Goal: Communication & Community: Answer question/provide support

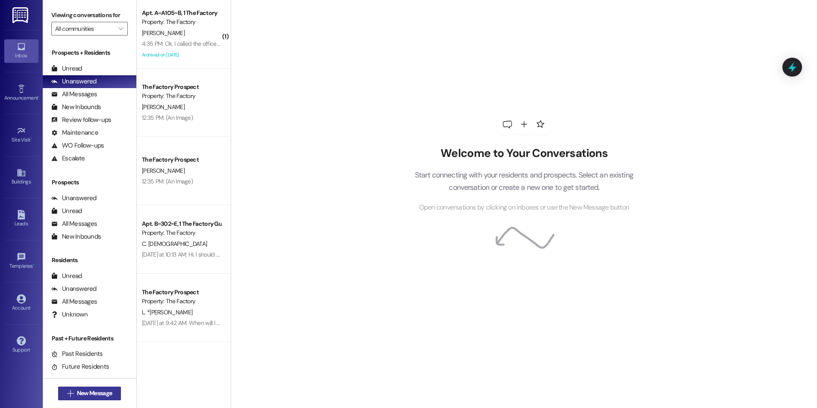
click at [97, 392] on span "New Message" at bounding box center [94, 393] width 35 height 9
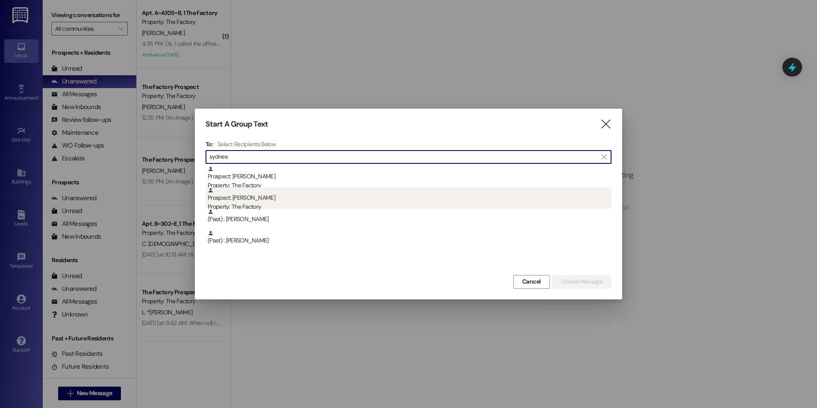
type input "sydnee"
click at [247, 200] on div "Prospect: [PERSON_NAME] Property: The Factory" at bounding box center [410, 199] width 404 height 24
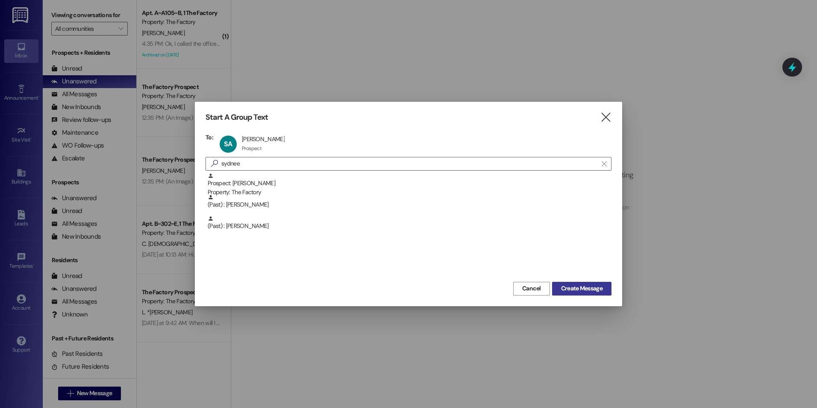
click at [557, 284] on button "Create Message" at bounding box center [581, 289] width 59 height 14
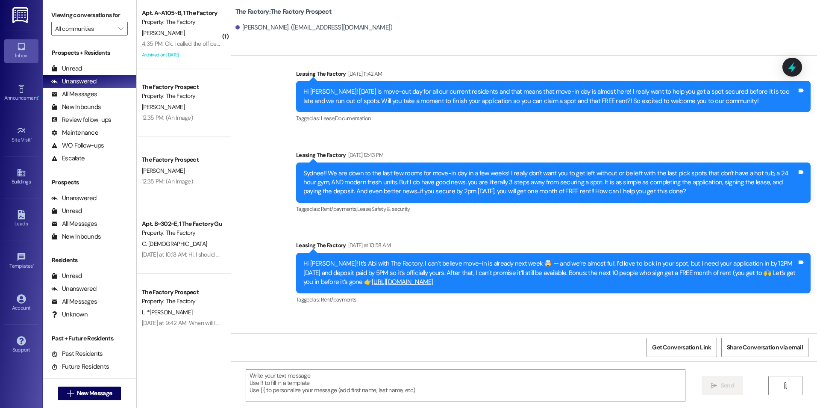
scroll to position [843, 0]
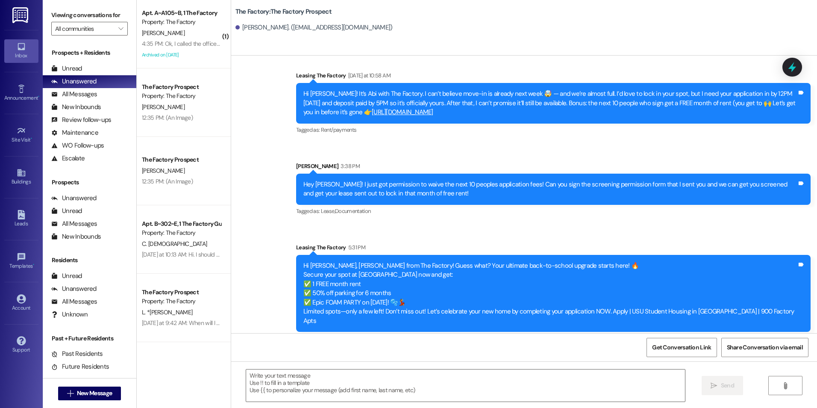
drag, startPoint x: 290, startPoint y: 186, endPoint x: 300, endPoint y: 322, distance: 136.7
click at [356, 387] on textarea at bounding box center [465, 385] width 439 height 32
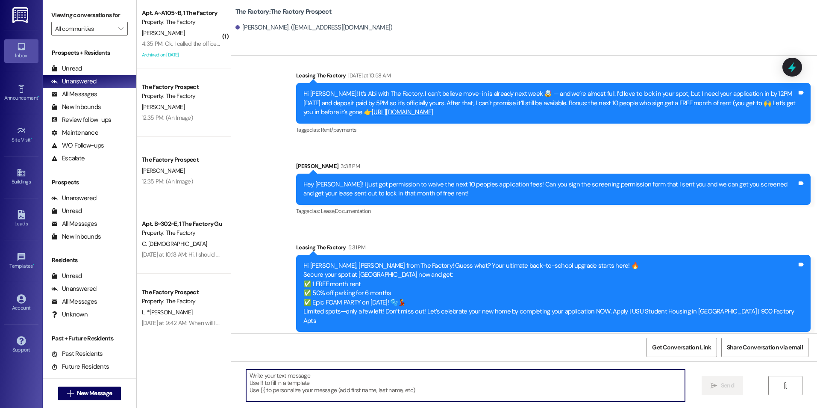
paste textarea "We’re almost full, {{first_name}}. Let’s make it official and get your lease si…"
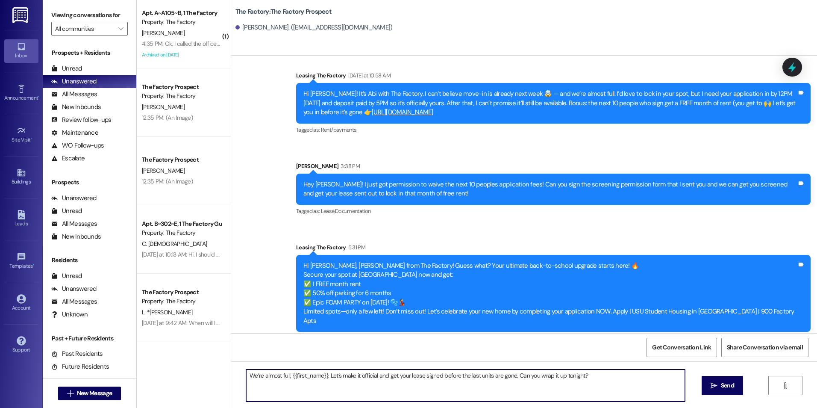
click at [302, 372] on textarea "We’re almost full, {{first_name}}. Let’s make it official and get your lease si…" at bounding box center [465, 385] width 439 height 32
drag, startPoint x: 321, startPoint y: 374, endPoint x: 293, endPoint y: 377, distance: 28.3
click at [293, 377] on textarea "We’re almost full, {{first_name}}. Let’s make it official and get your lease si…" at bounding box center [465, 385] width 439 height 32
type textarea "We’re almost full, {{first_name}}. Let’s make it official and get your lease si…"
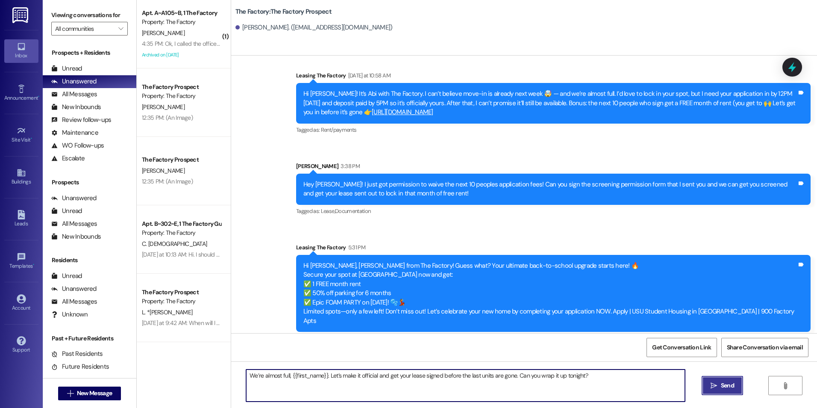
click at [723, 391] on button " Send" at bounding box center [722, 385] width 41 height 19
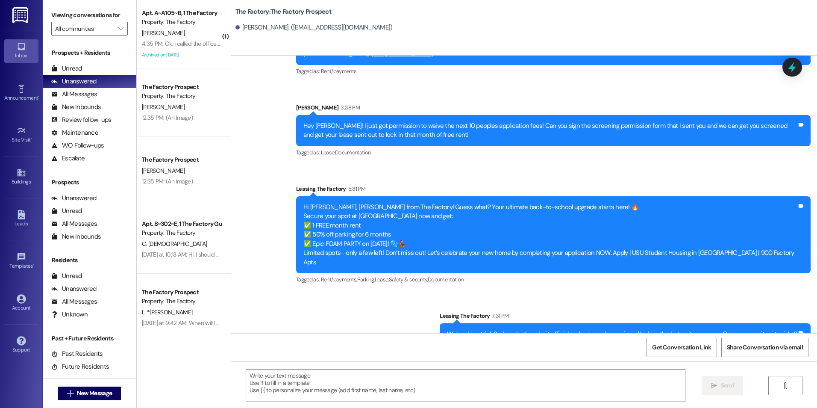
scroll to position [902, 0]
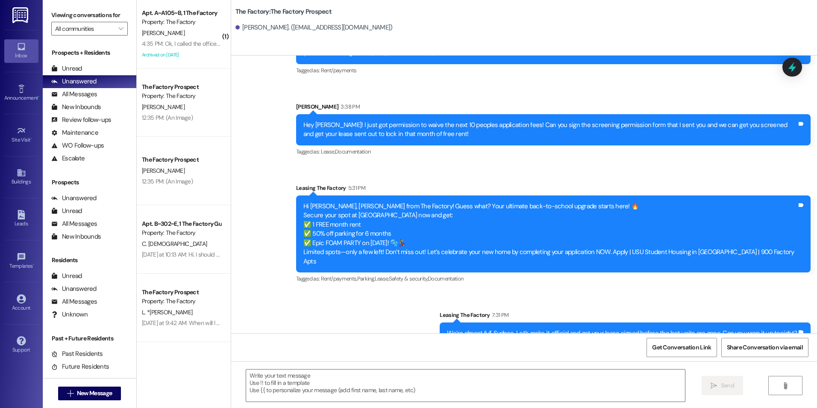
click at [86, 391] on span "New Message" at bounding box center [94, 393] width 35 height 9
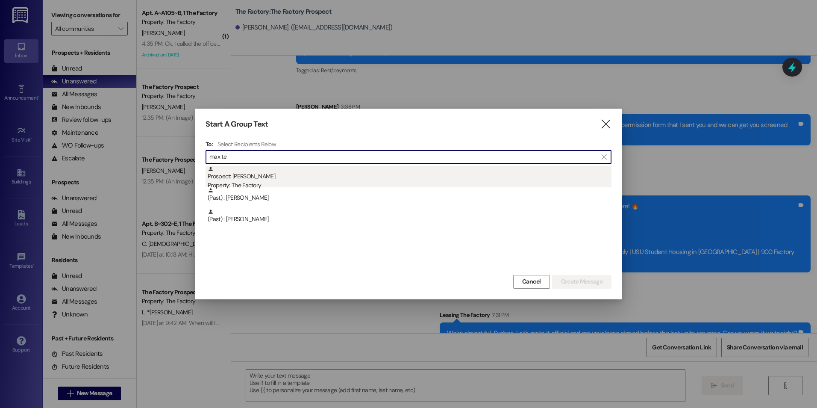
type input "max te"
click at [238, 177] on div "Prospect: [PERSON_NAME] Property: The Factory" at bounding box center [410, 178] width 404 height 24
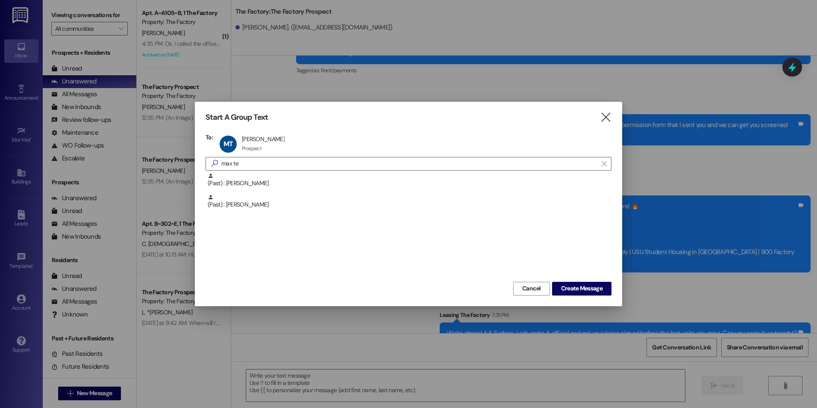
click at [587, 296] on div "Start A Group Text  To: MT [PERSON_NAME] [PERSON_NAME] Prospect Prospect click…" at bounding box center [408, 204] width 427 height 204
click at [584, 293] on span "Create Message" at bounding box center [581, 288] width 41 height 9
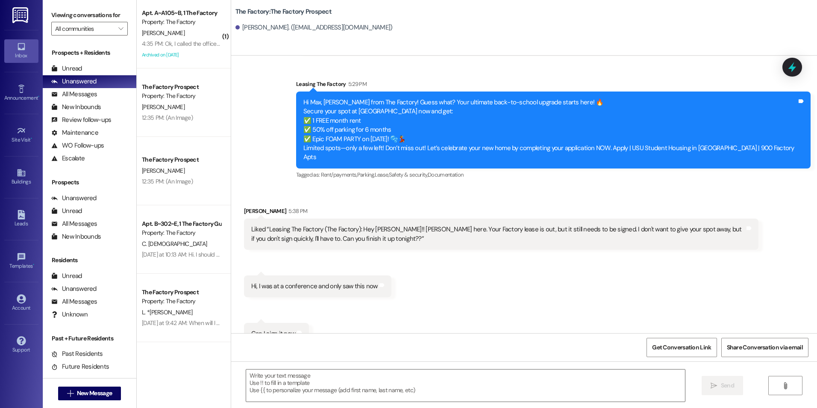
scroll to position [601, 0]
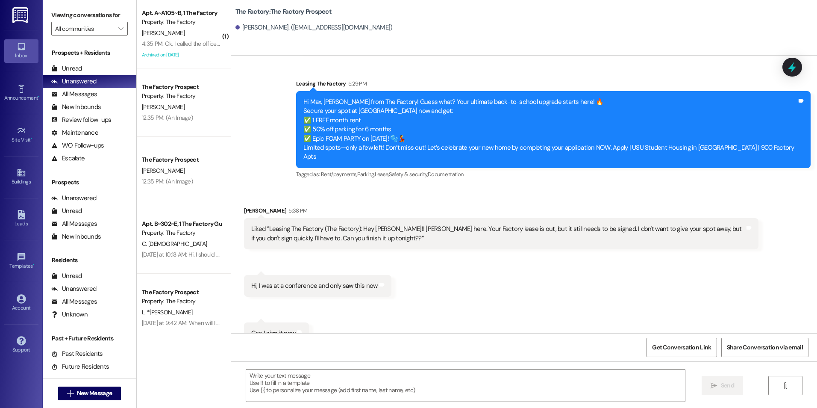
click at [394, 307] on div "Received via SMS [PERSON_NAME] 5:38 PM Liked “Leasing The Factory (The Factory)…" at bounding box center [524, 269] width 586 height 164
click at [399, 394] on textarea at bounding box center [465, 385] width 439 height 32
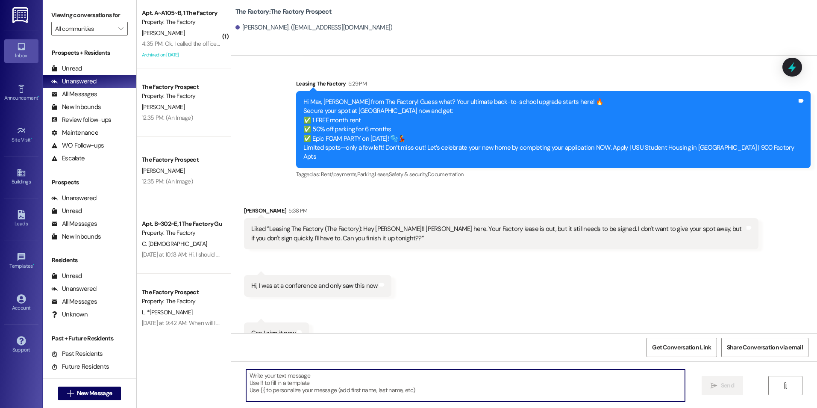
type textarea "M"
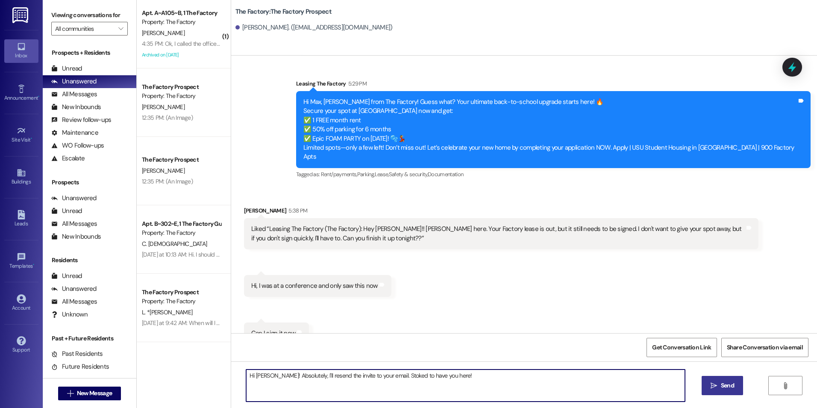
type textarea "Hi [PERSON_NAME]! Absolutely, I'll resend the invite to your email. Stoked to h…"
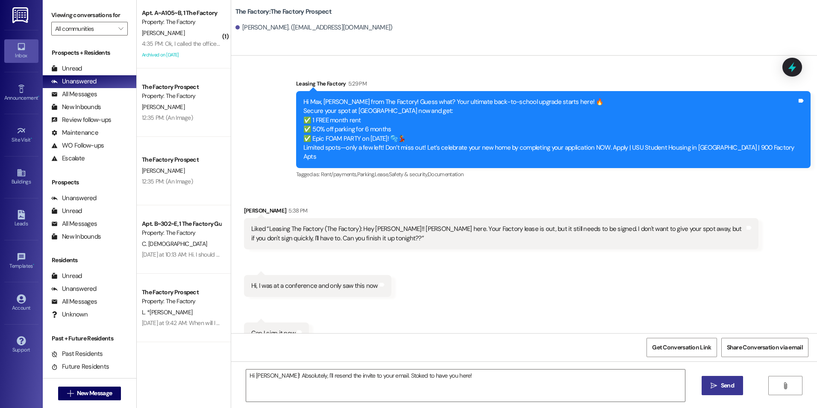
click at [738, 388] on button " Send" at bounding box center [722, 385] width 41 height 19
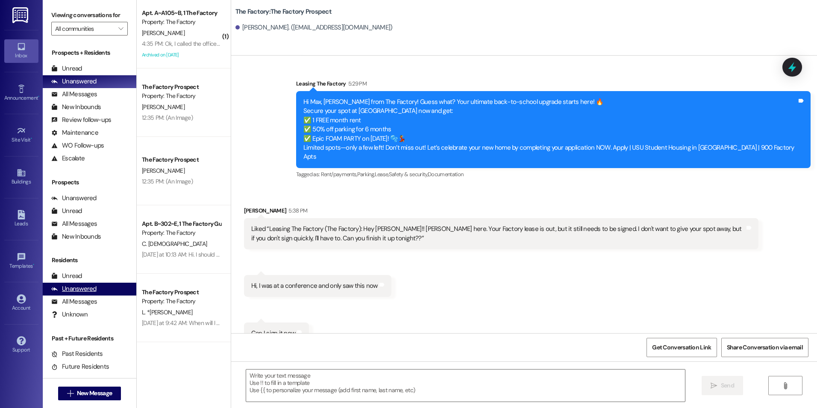
scroll to position [601, 0]
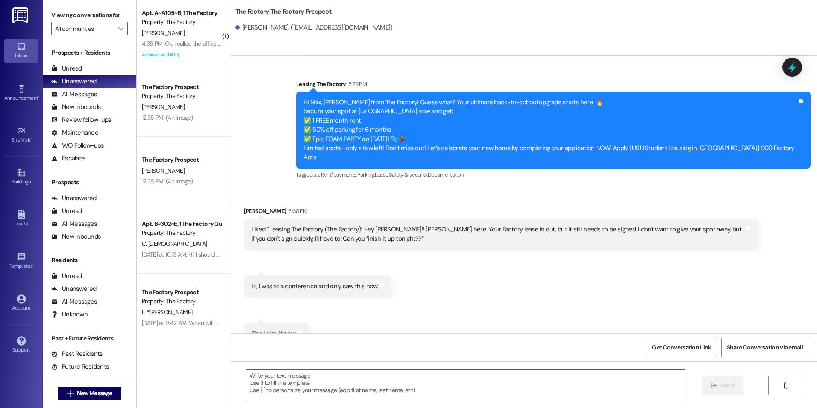
drag, startPoint x: 375, startPoint y: 377, endPoint x: 372, endPoint y: 349, distance: 28.4
click at [375, 377] on textarea at bounding box center [465, 385] width 439 height 32
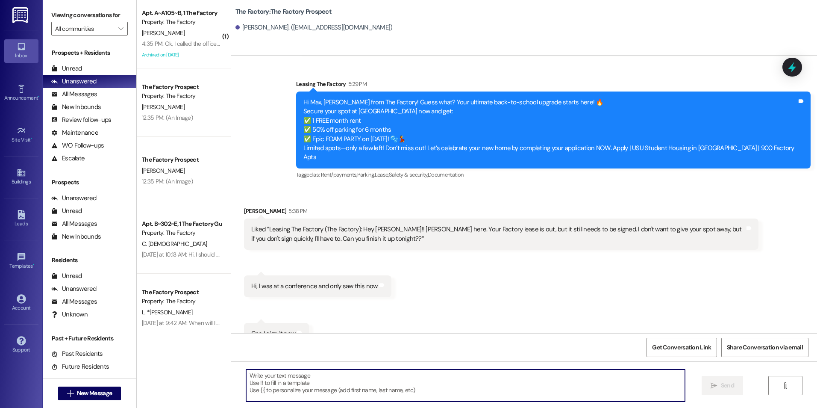
scroll to position [661, 0]
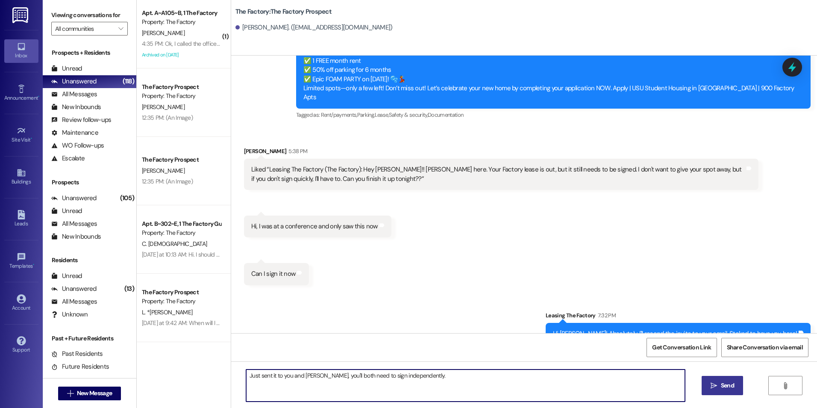
type textarea "Just sent it to you and [PERSON_NAME], you'll both need to sign independently."
click at [716, 390] on span " Send" at bounding box center [722, 385] width 27 height 9
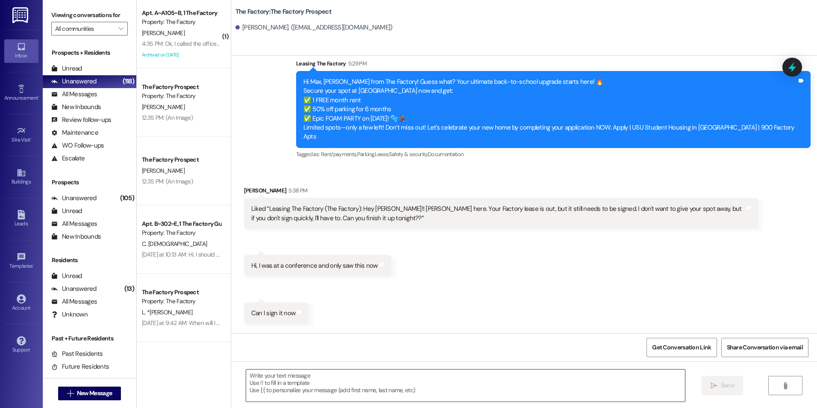
scroll to position [601, 0]
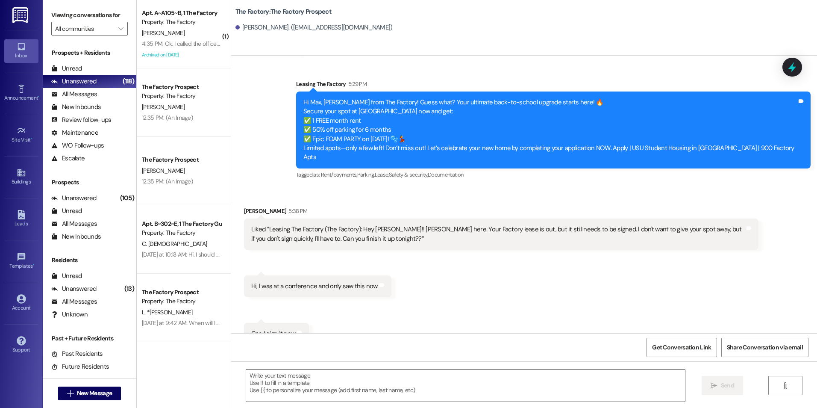
click at [473, 387] on textarea at bounding box center [465, 385] width 439 height 32
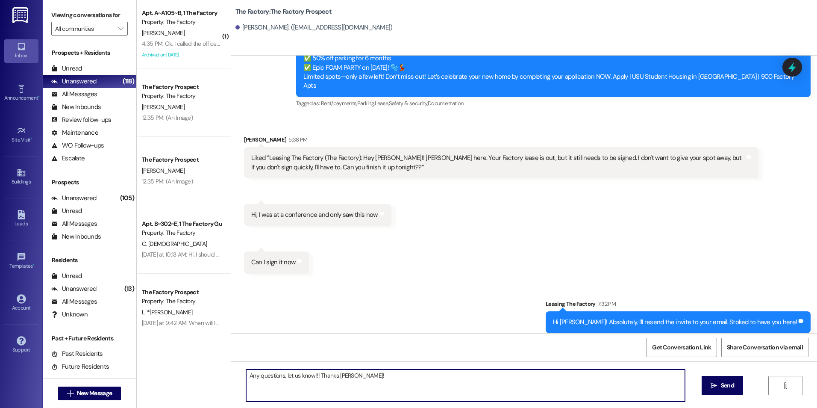
scroll to position [721, 0]
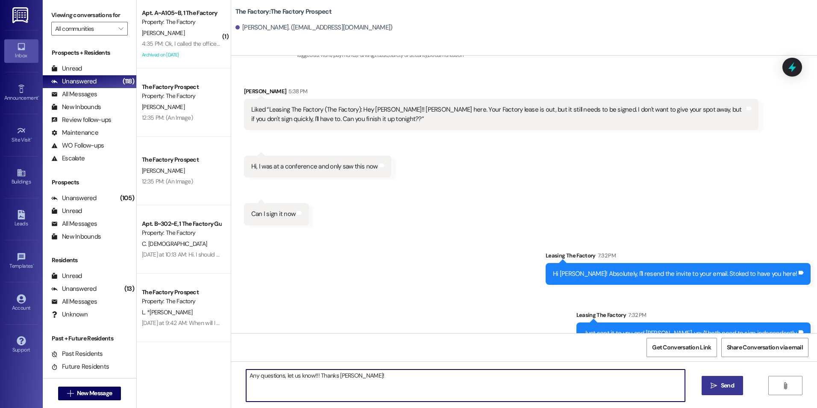
type textarea "Any questions, let us know!!! Thanks [PERSON_NAME]!"
click at [719, 389] on span "Send" at bounding box center [727, 385] width 17 height 9
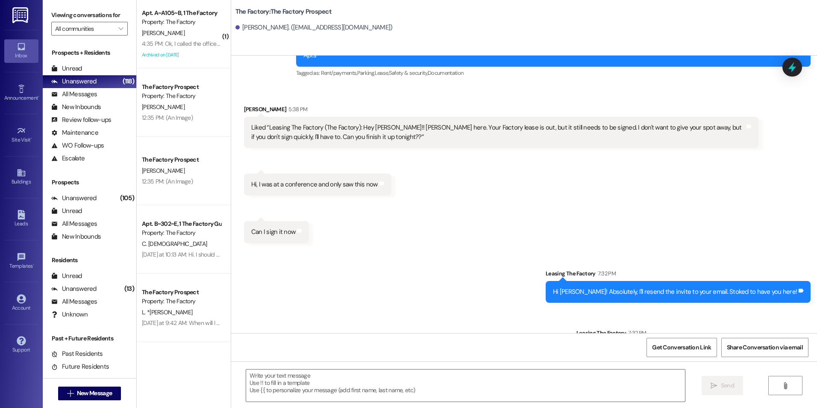
scroll to position [780, 0]
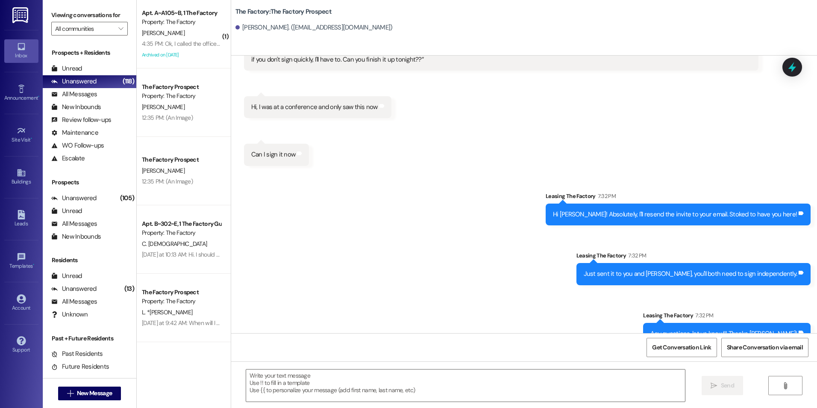
click at [89, 404] on div " New Message" at bounding box center [90, 393] width 94 height 30
click at [89, 401] on div " New Message" at bounding box center [89, 393] width 63 height 21
click at [88, 397] on span "New Message" at bounding box center [94, 393] width 35 height 9
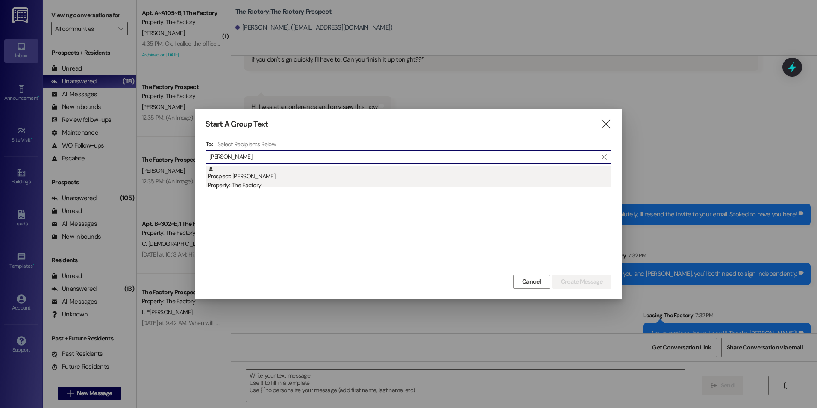
type input "[PERSON_NAME]"
click at [274, 178] on div "Prospect: [PERSON_NAME] Property: The Factory" at bounding box center [410, 178] width 404 height 24
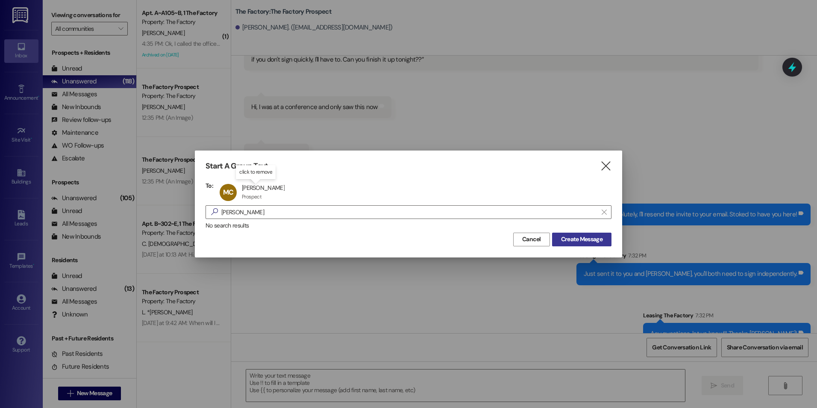
click at [597, 239] on span "Create Message" at bounding box center [581, 239] width 41 height 9
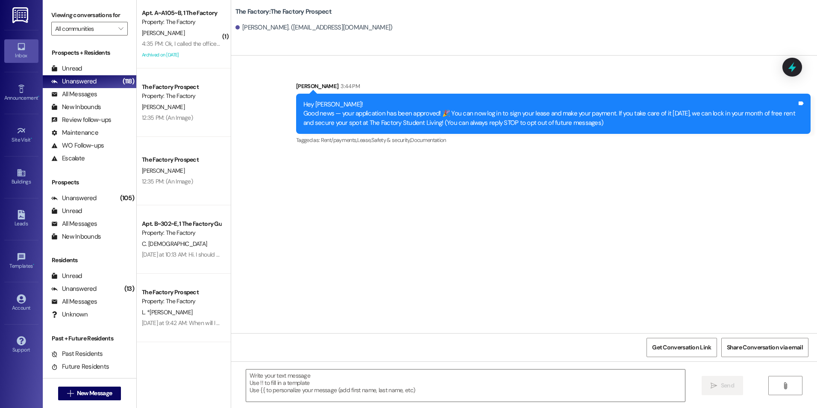
scroll to position [0, 0]
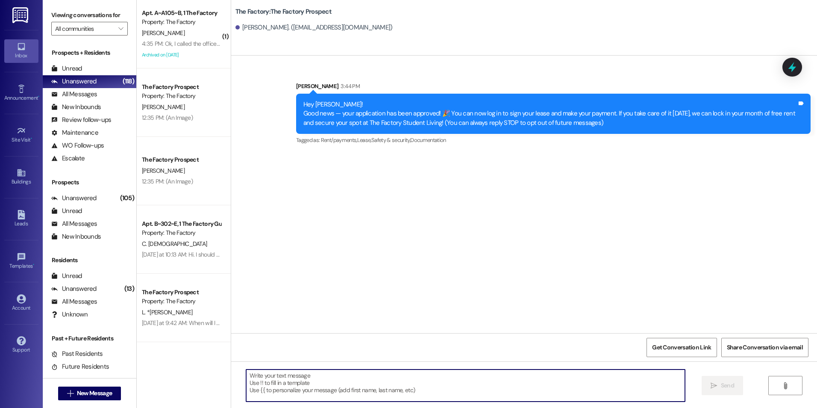
click at [343, 390] on textarea at bounding box center [465, 385] width 439 height 32
paste textarea "We’re almost full, {{first_name}}. Let’s make it official and get your lease si…"
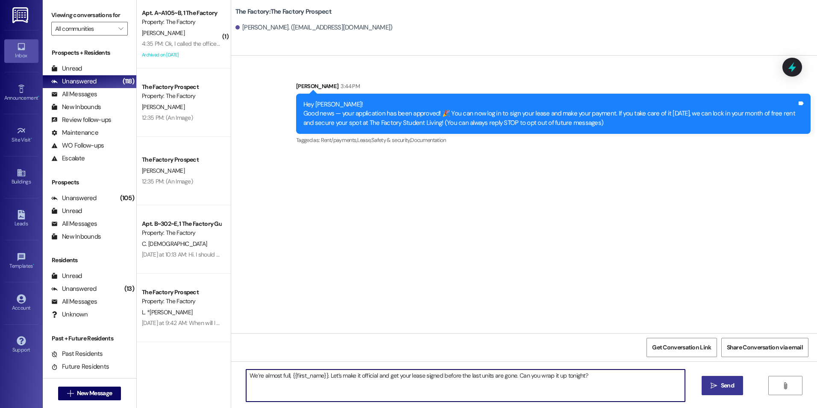
type textarea "We’re almost full, {{first_name}}. Let’s make it official and get your lease si…"
click at [714, 383] on icon "" at bounding box center [714, 385] width 6 height 7
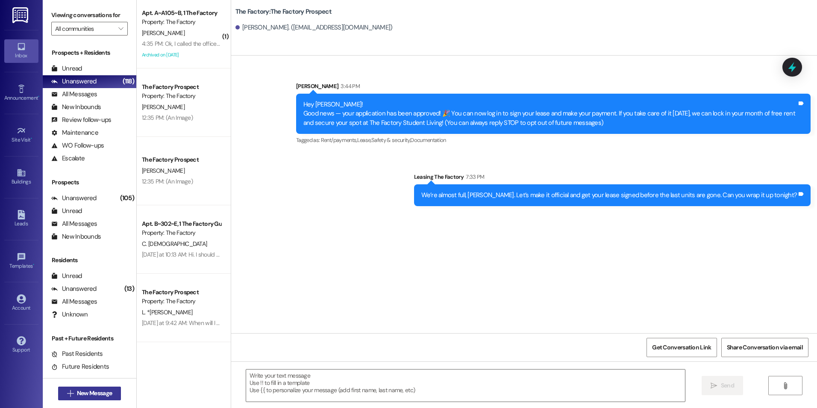
click at [99, 390] on span "New Message" at bounding box center [94, 393] width 35 height 9
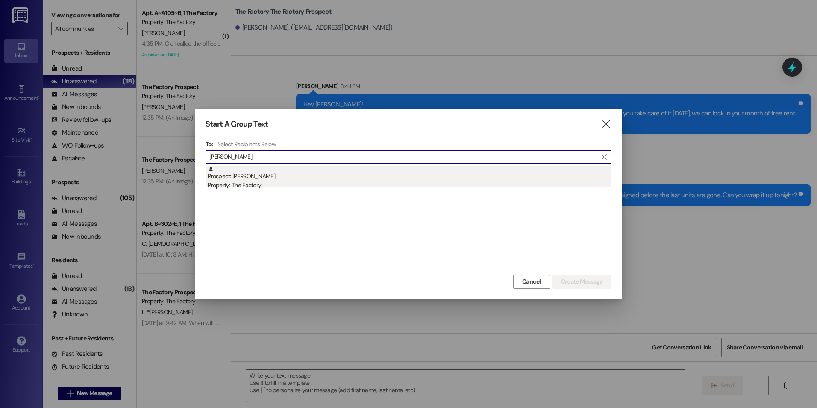
type input "[PERSON_NAME]"
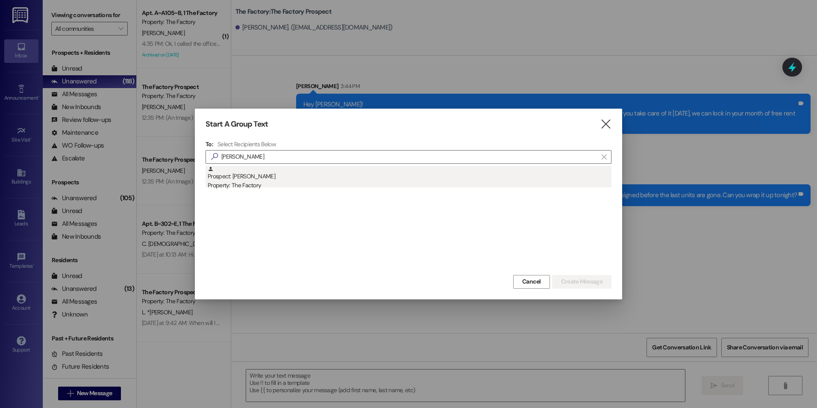
click at [248, 185] on div "Property: The Factory" at bounding box center [410, 185] width 404 height 9
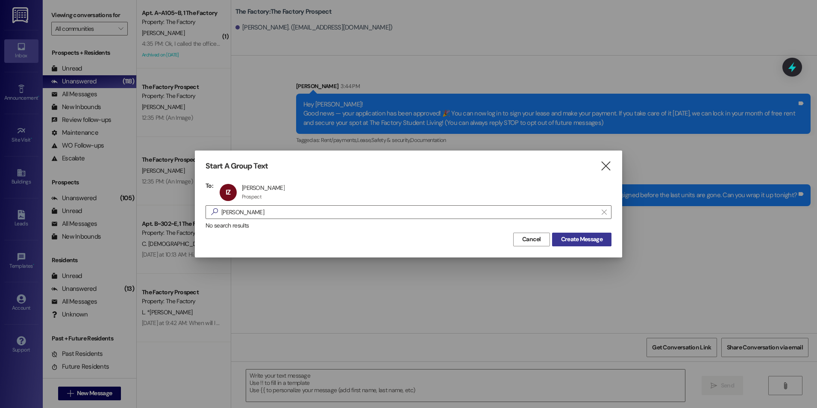
click at [584, 238] on span "Create Message" at bounding box center [581, 239] width 41 height 9
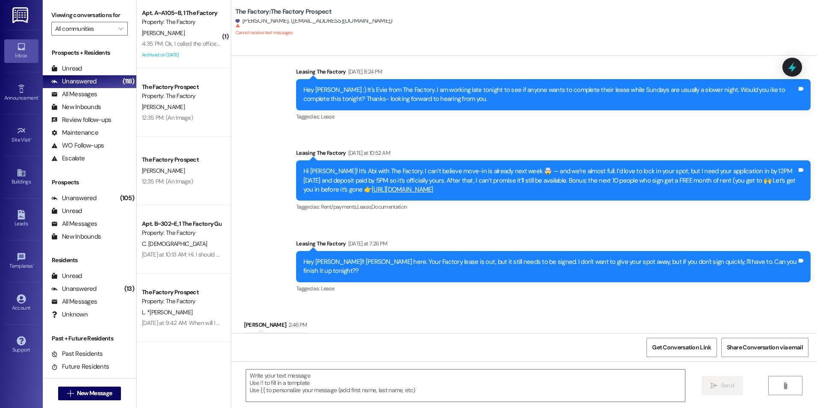
scroll to position [1584, 0]
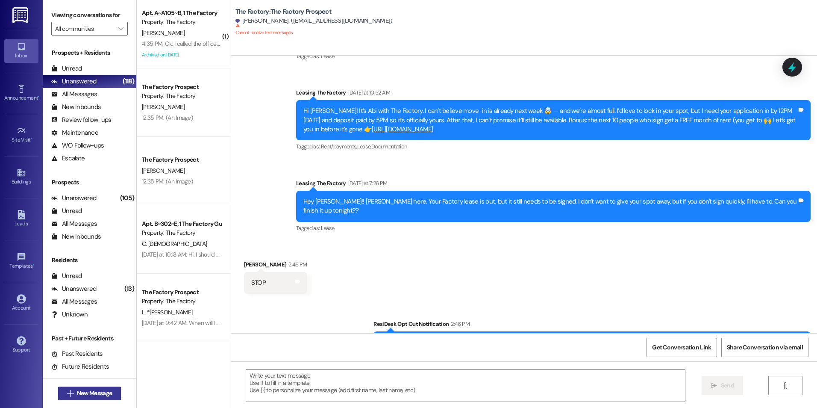
click at [110, 395] on span "New Message" at bounding box center [94, 393] width 38 height 9
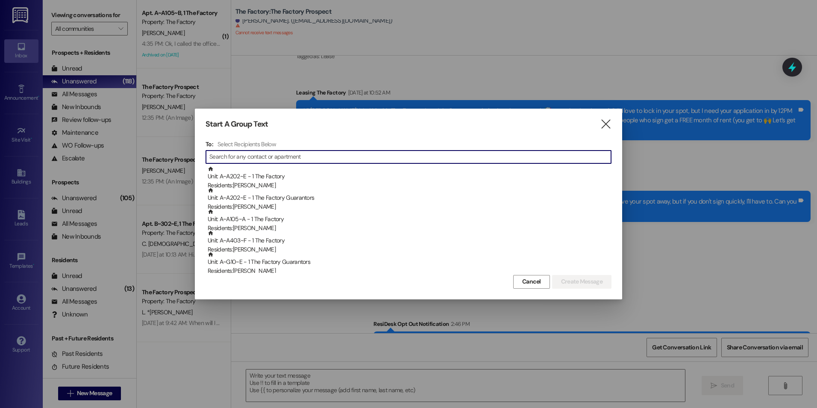
click at [237, 159] on input at bounding box center [410, 157] width 402 height 12
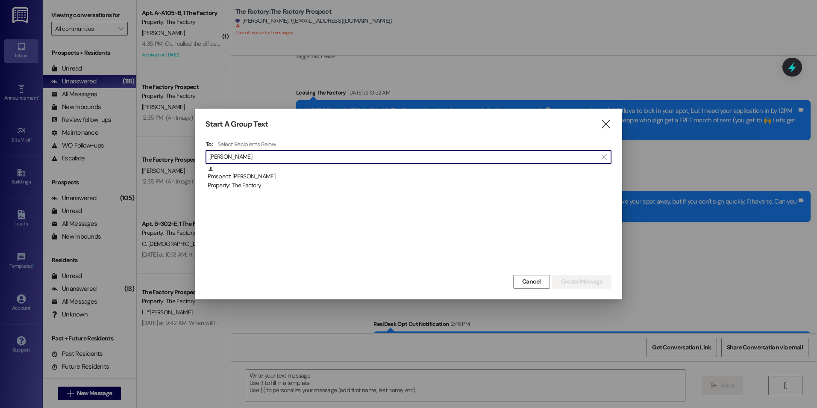
type input "[PERSON_NAME]"
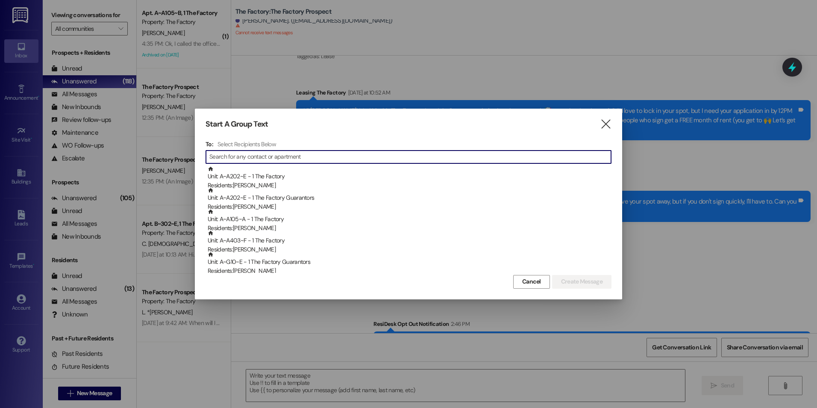
click at [309, 158] on input at bounding box center [410, 157] width 402 height 12
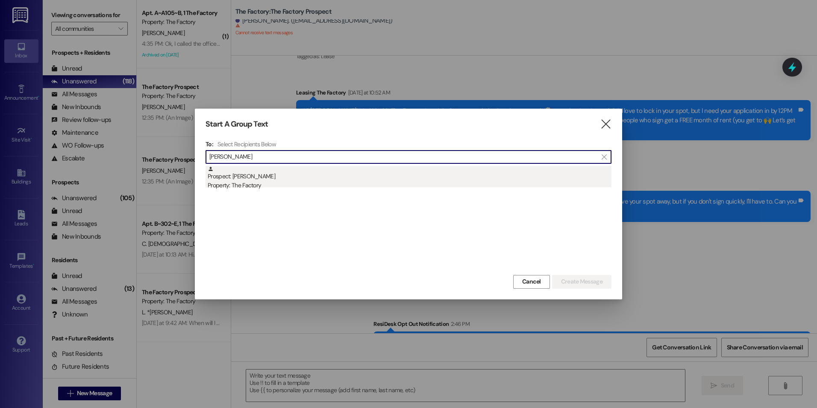
type input "[PERSON_NAME]"
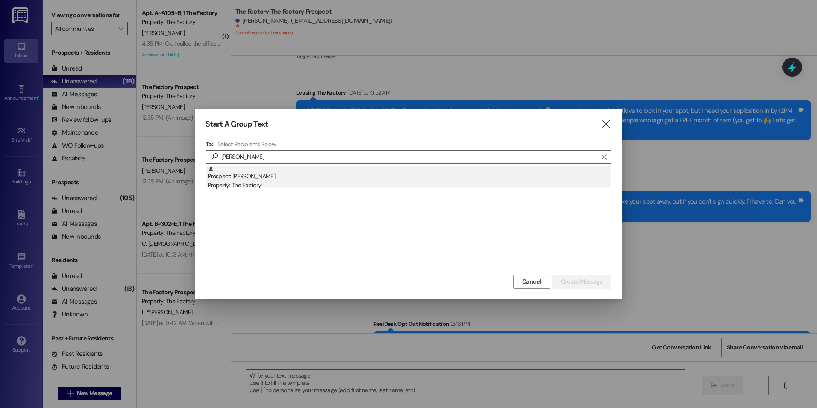
click at [222, 187] on div "Property: The Factory" at bounding box center [410, 185] width 404 height 9
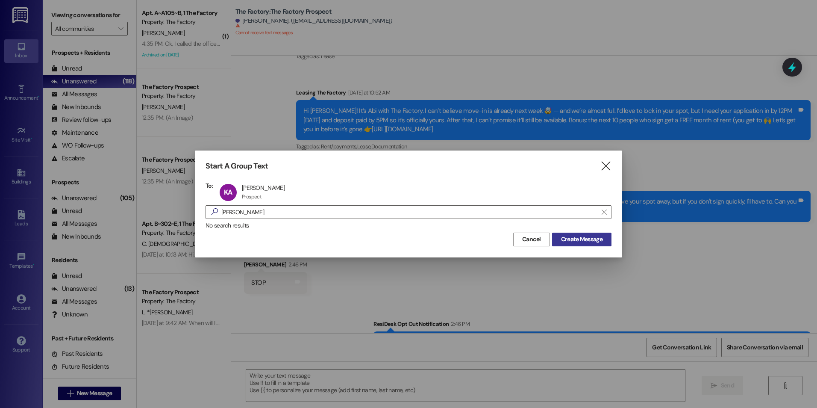
click at [598, 233] on button "Create Message" at bounding box center [581, 240] width 59 height 14
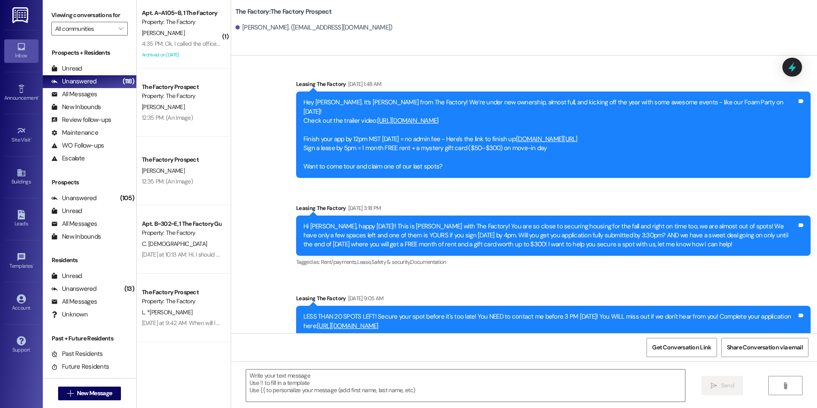
scroll to position [8222, 0]
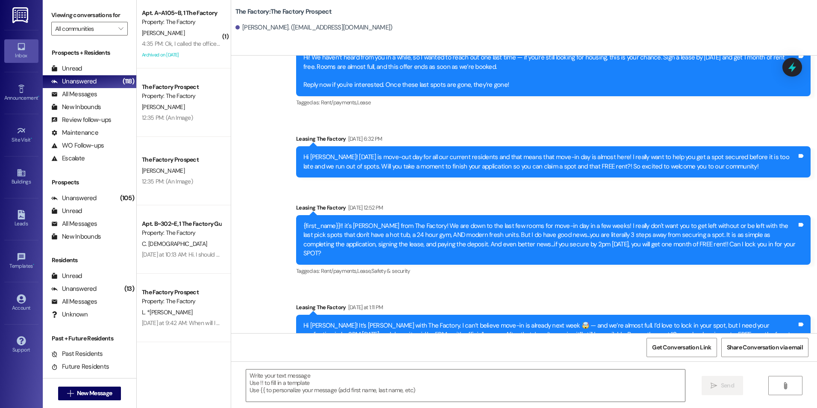
drag, startPoint x: 494, startPoint y: 168, endPoint x: 464, endPoint y: 327, distance: 161.7
click at [371, 395] on textarea at bounding box center [465, 385] width 439 height 32
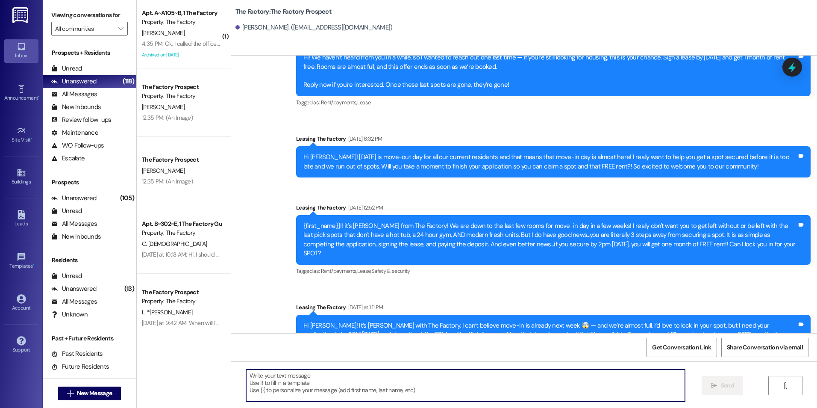
paste textarea "{{first_name}}, we’re filling up fast. Get your app finished now to secure your…"
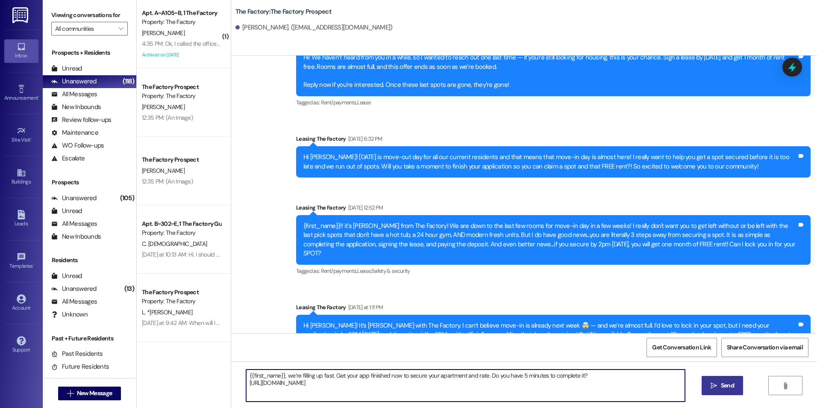
type textarea "{{first_name}}, we’re filling up fast. Get your app finished now to secure your…"
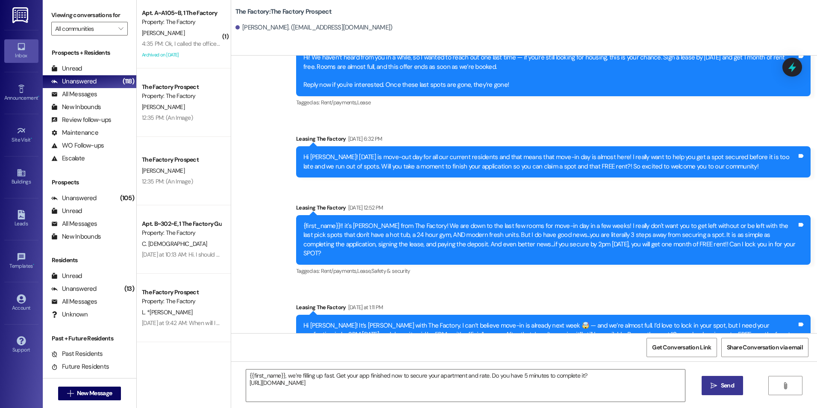
click at [732, 389] on span "Send" at bounding box center [727, 385] width 13 height 9
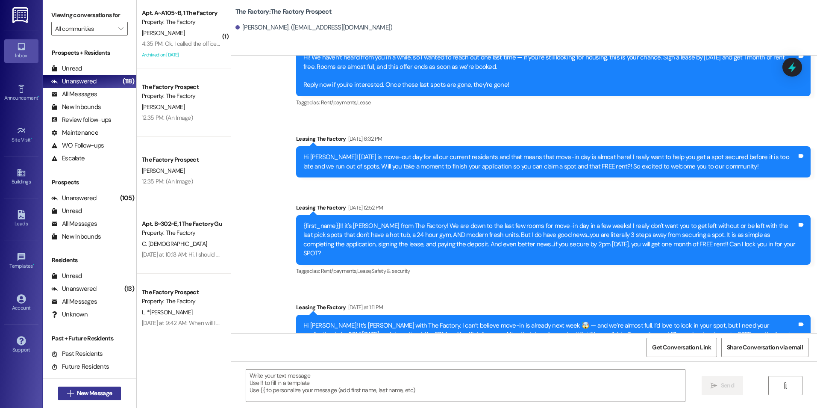
click at [106, 387] on button " New Message" at bounding box center [89, 393] width 63 height 14
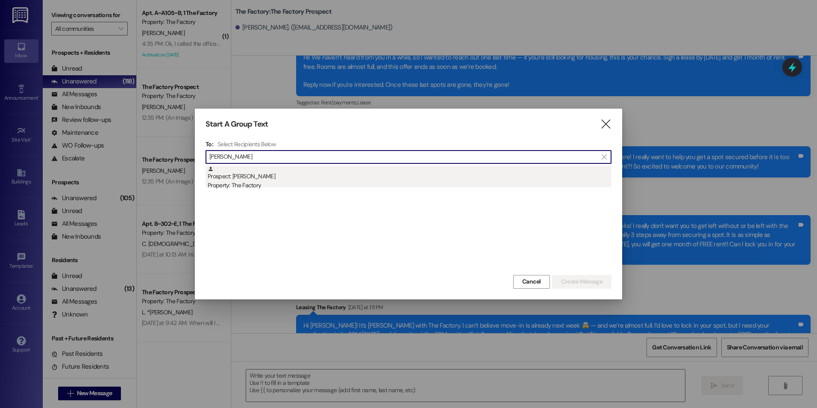
type input "[PERSON_NAME]"
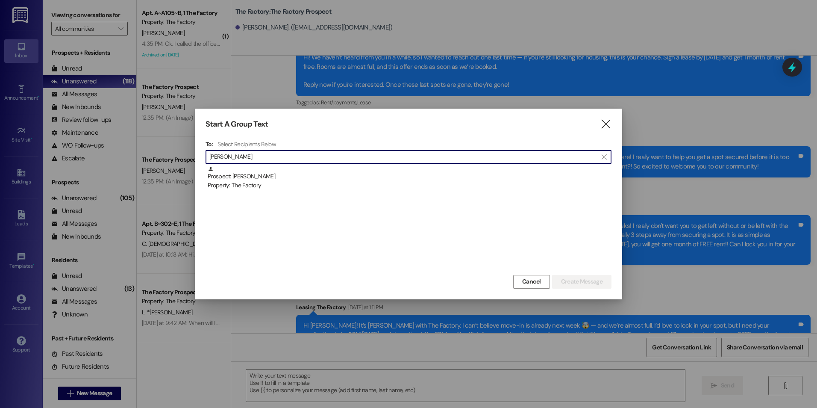
click at [299, 175] on div "Prospect: [PERSON_NAME] Property: The Factory" at bounding box center [410, 178] width 404 height 24
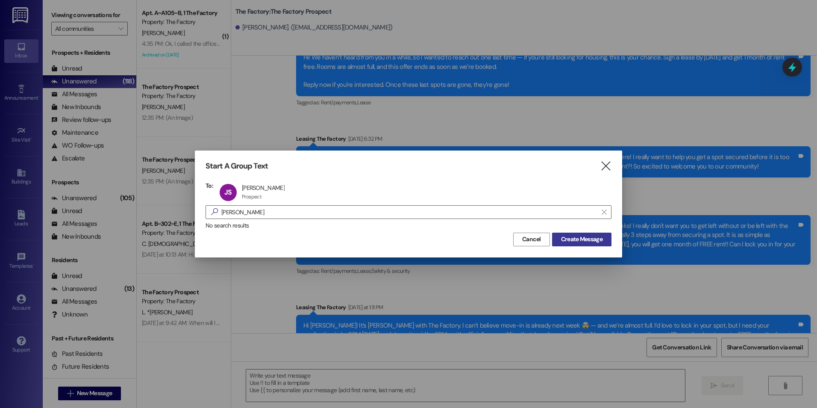
click at [570, 236] on span "Create Message" at bounding box center [581, 239] width 41 height 9
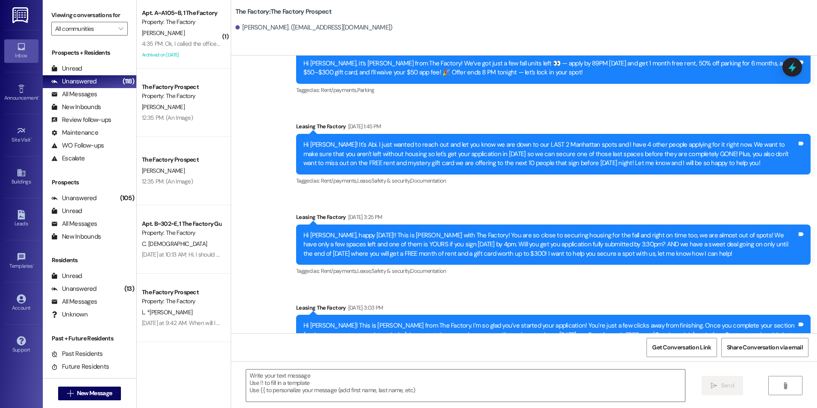
scroll to position [1798, 0]
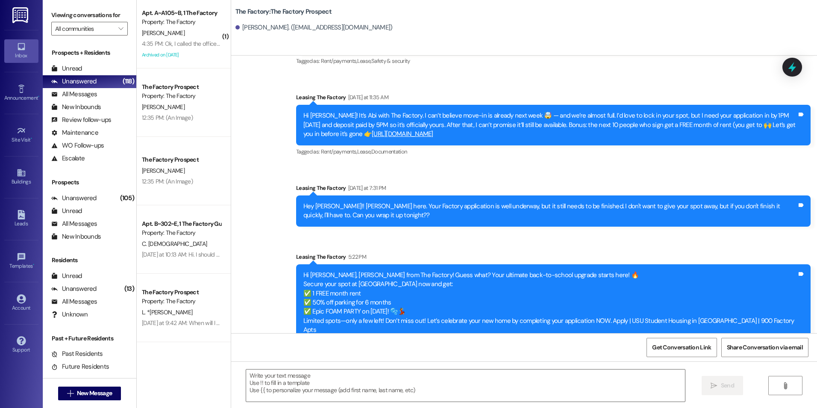
drag, startPoint x: 510, startPoint y: 298, endPoint x: 506, endPoint y: 338, distance: 39.9
click at [380, 395] on textarea at bounding box center [465, 385] width 439 height 32
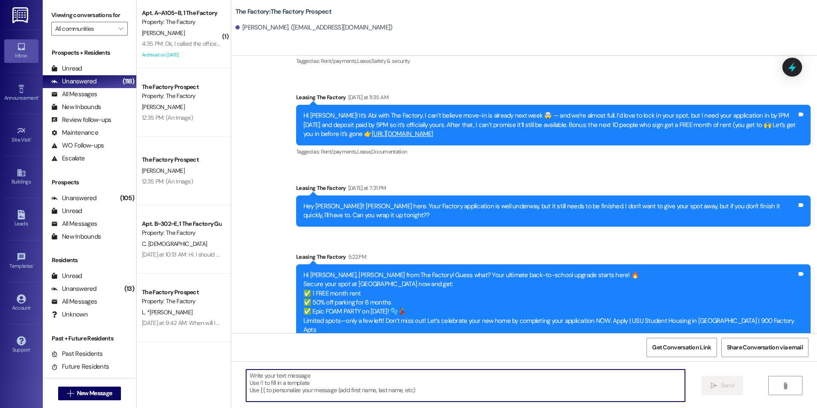
paste textarea "{{first_name}}, we’re filling up fast. Get your app finished now to secure your…"
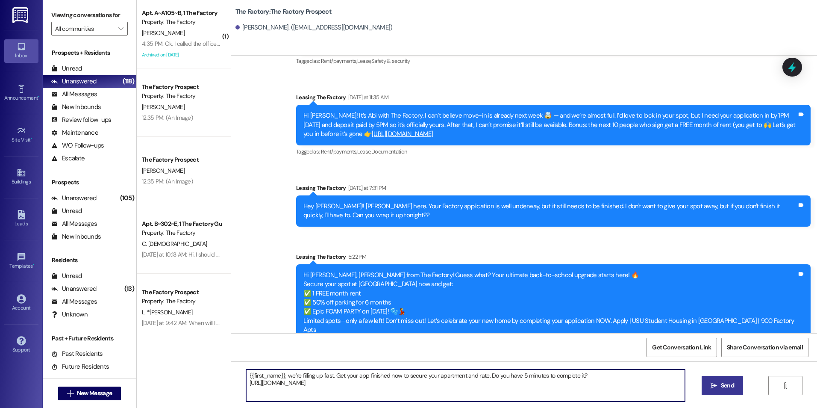
type textarea "{{first_name}}, we’re filling up fast. Get your app finished now to secure your…"
click at [704, 393] on button " Send" at bounding box center [722, 385] width 41 height 19
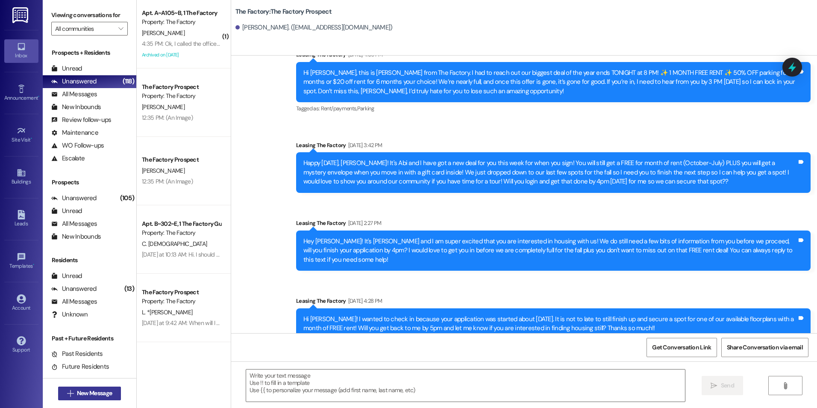
click at [104, 386] on div " New Message" at bounding box center [89, 393] width 63 height 21
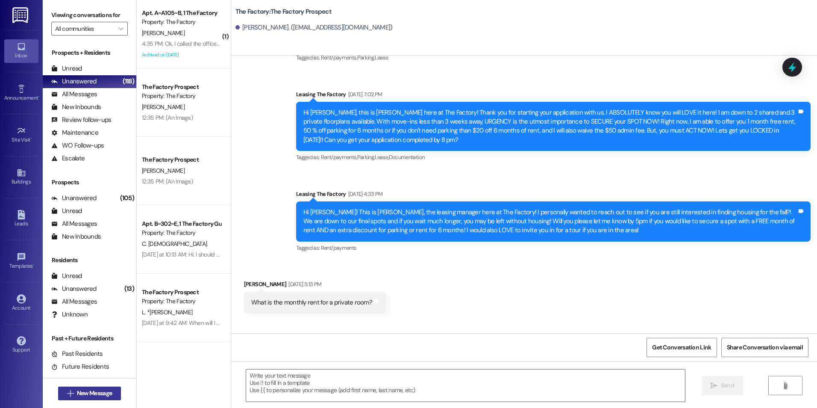
scroll to position [422, 0]
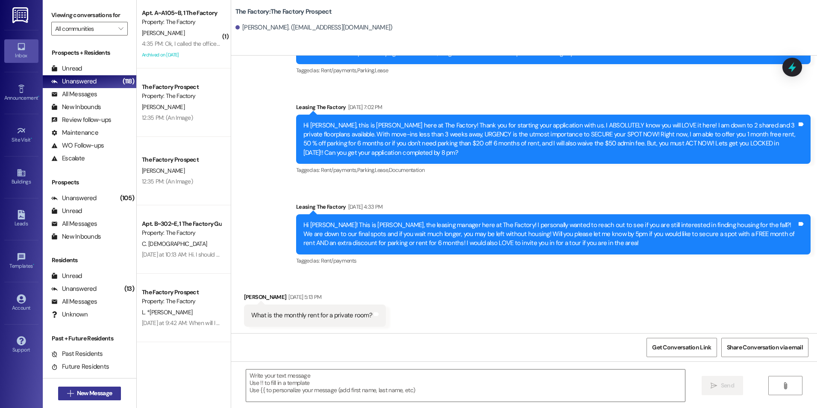
click at [103, 393] on span "New Message" at bounding box center [94, 393] width 35 height 9
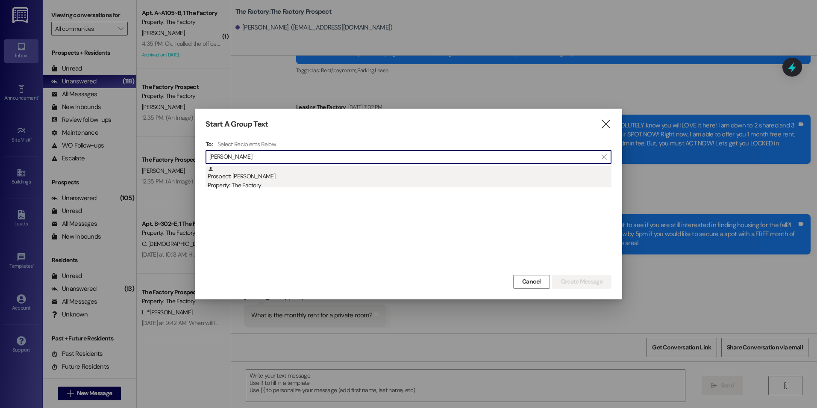
type input "[PERSON_NAME]"
click at [245, 182] on div "Property: The Factory" at bounding box center [410, 185] width 404 height 9
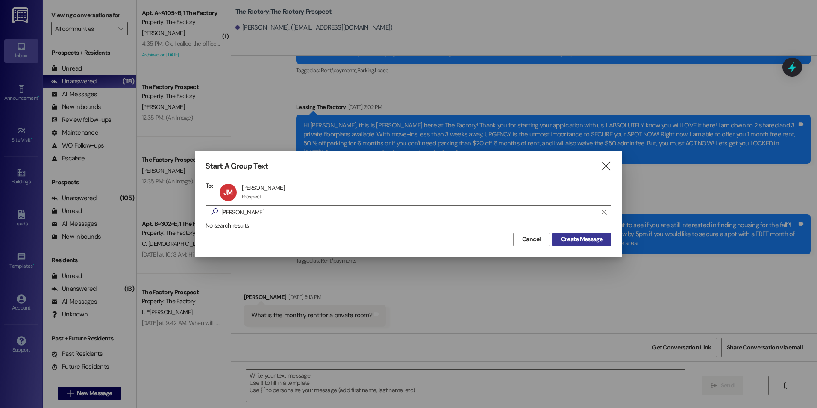
click at [587, 239] on span "Create Message" at bounding box center [581, 239] width 41 height 9
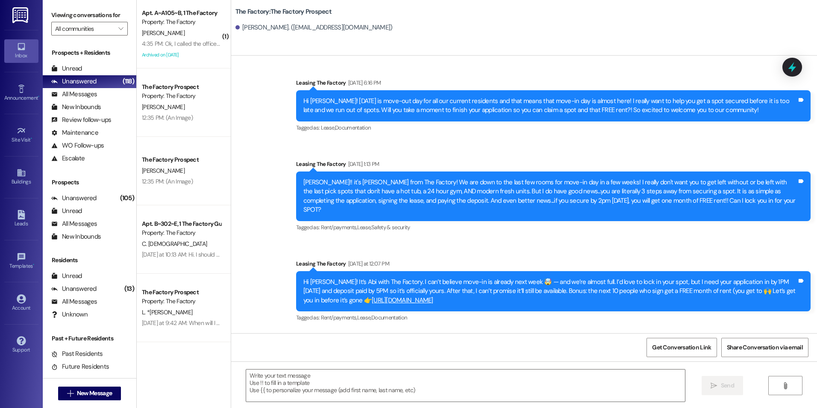
scroll to position [4962, 0]
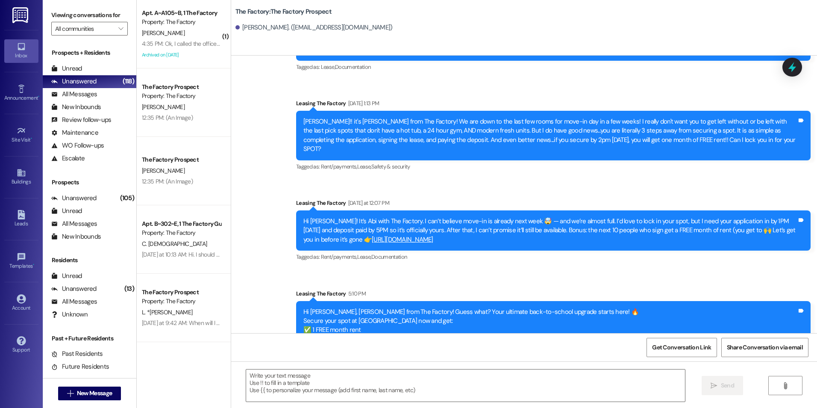
drag, startPoint x: 364, startPoint y: 223, endPoint x: 349, endPoint y: 368, distance: 145.7
click at [357, 397] on textarea at bounding box center [465, 385] width 439 height 32
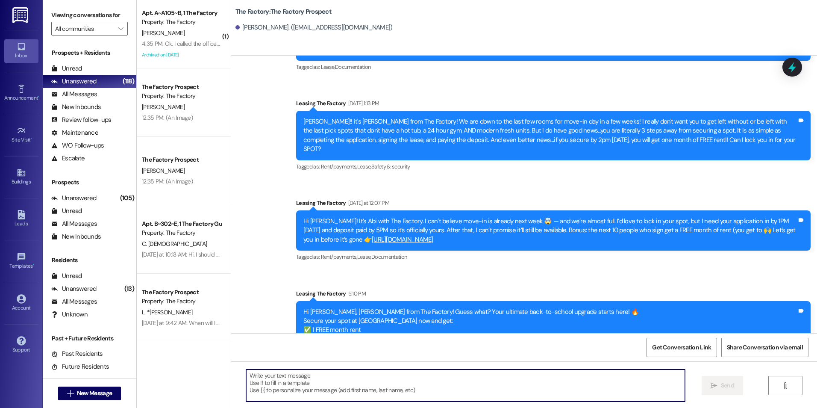
paste textarea "{{first_name}}, we’re filling up fast. Get your app finished now to secure your…"
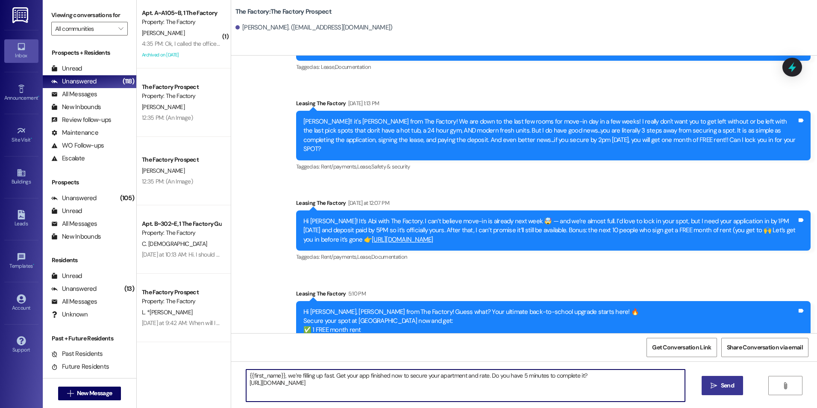
type textarea "{{first_name}}, we’re filling up fast. Get your app finished now to secure your…"
click at [711, 382] on icon "" at bounding box center [714, 385] width 6 height 7
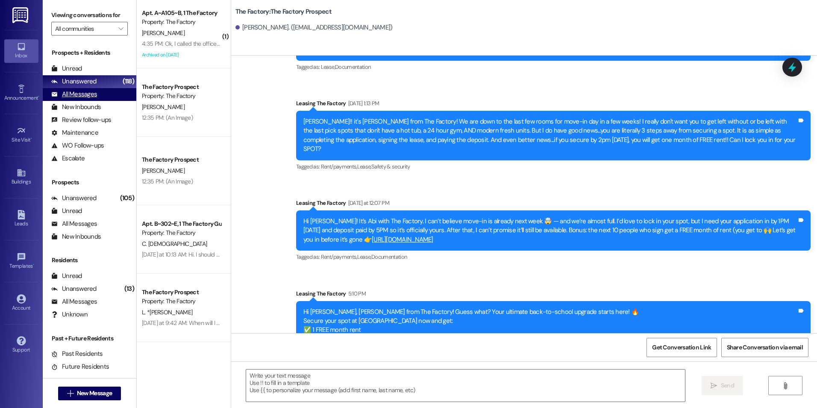
click at [93, 99] on div "All Messages" at bounding box center [74, 94] width 46 height 9
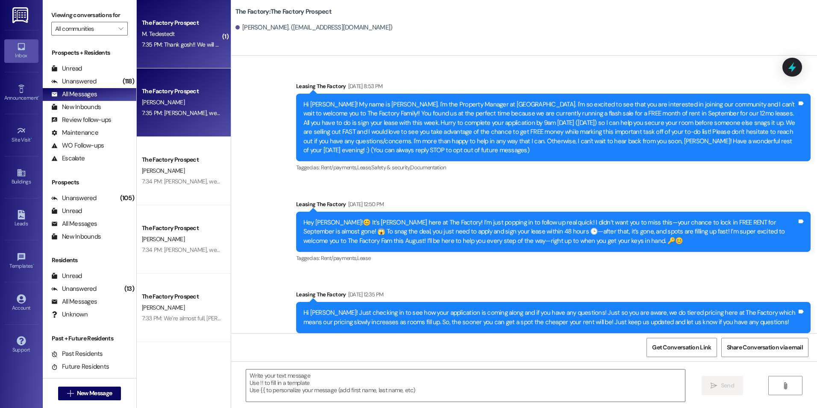
click at [168, 56] on div "The Factory Prospect M. Tedestedt 7:35 PM: Thank gosh!! We will sign tonight!!!…" at bounding box center [184, 34] width 94 height 68
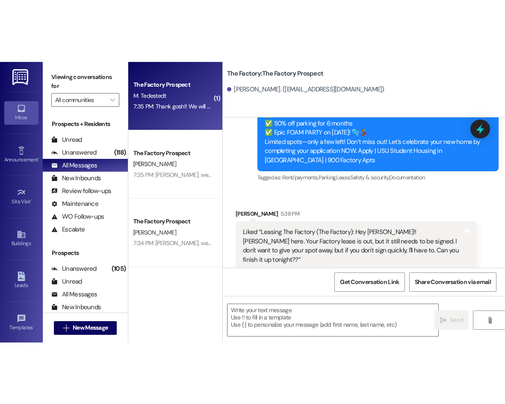
scroll to position [999, 0]
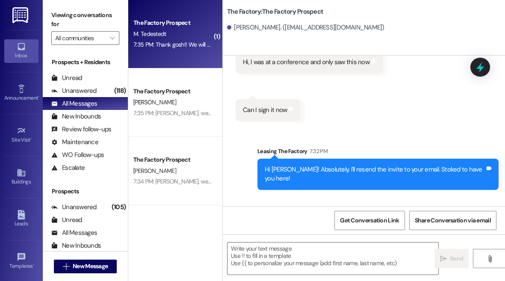
click at [227, 281] on html "Inbox Go to Inbox Announcement • Send A Text Announcement Site Visit • Go to Si…" at bounding box center [252, 140] width 505 height 281
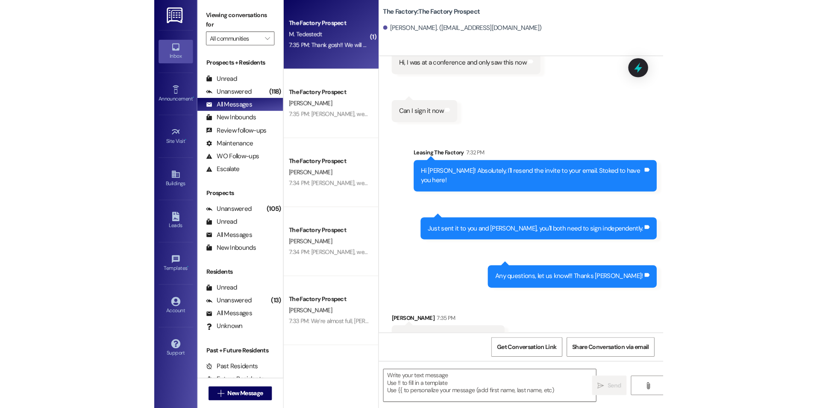
scroll to position [1002, 0]
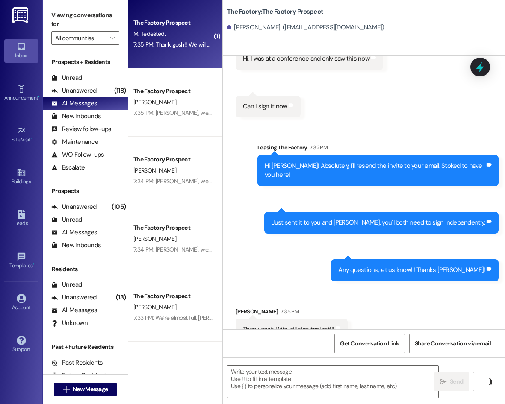
click at [249, 178] on div "Sent via SMS Leasing The Factory 7:32 PM Hi [PERSON_NAME]! Absolutely, I'll res…" at bounding box center [364, 206] width 282 height 164
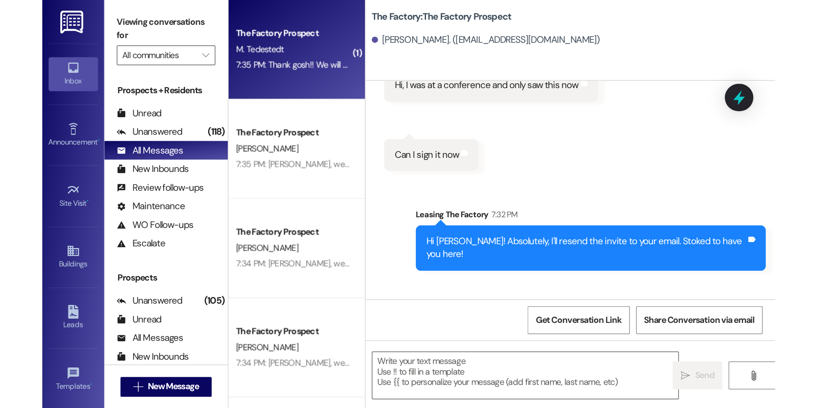
scroll to position [816, 0]
